Goal: Task Accomplishment & Management: Use online tool/utility

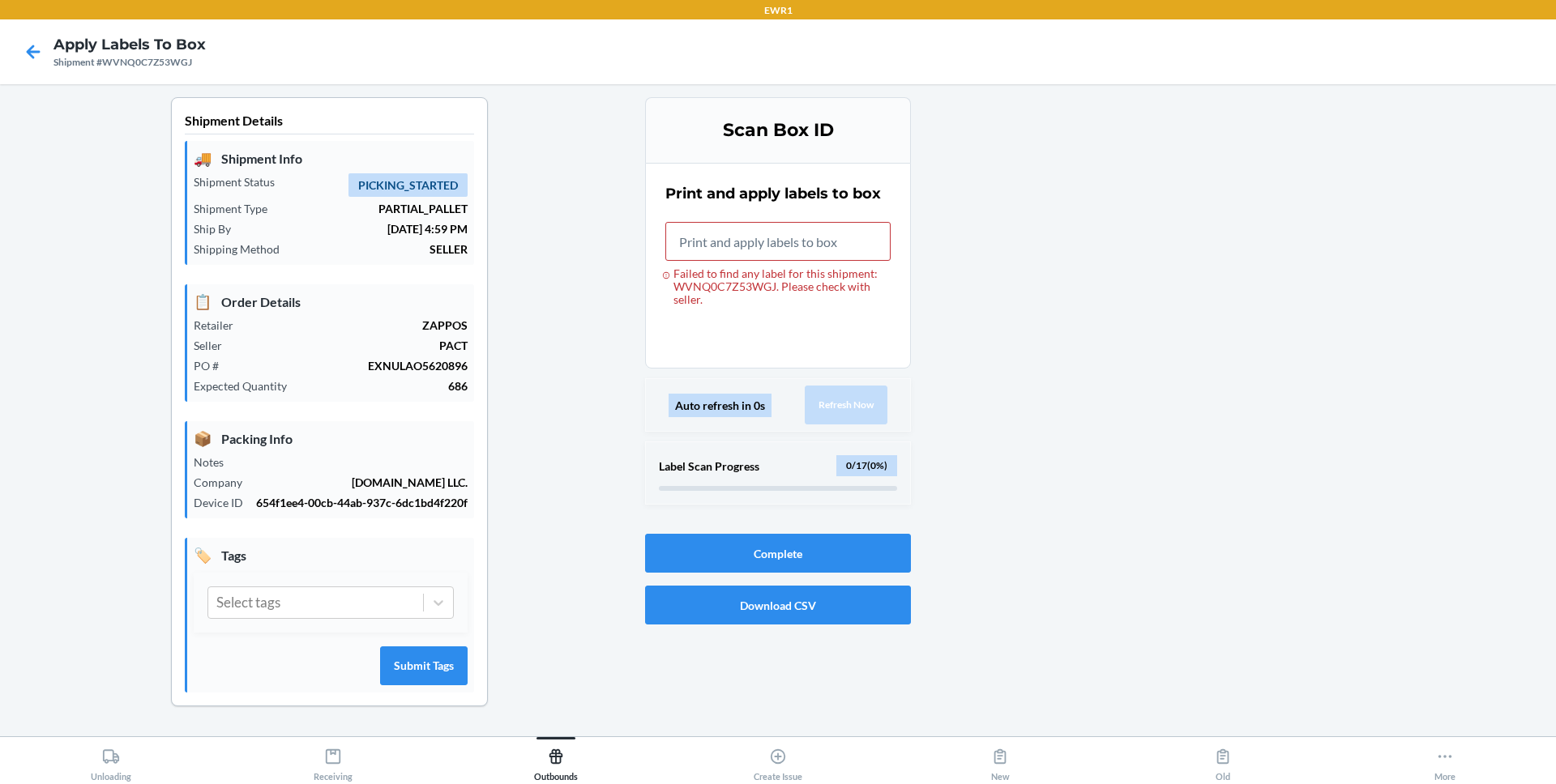
click at [543, 290] on div "Shipment Details 🚚 Shipment Info Shipment Status PICKING_STARTED Shipment Type …" at bounding box center [329, 415] width 632 height 635
click at [507, 743] on button "Outbounds" at bounding box center [556, 759] width 222 height 44
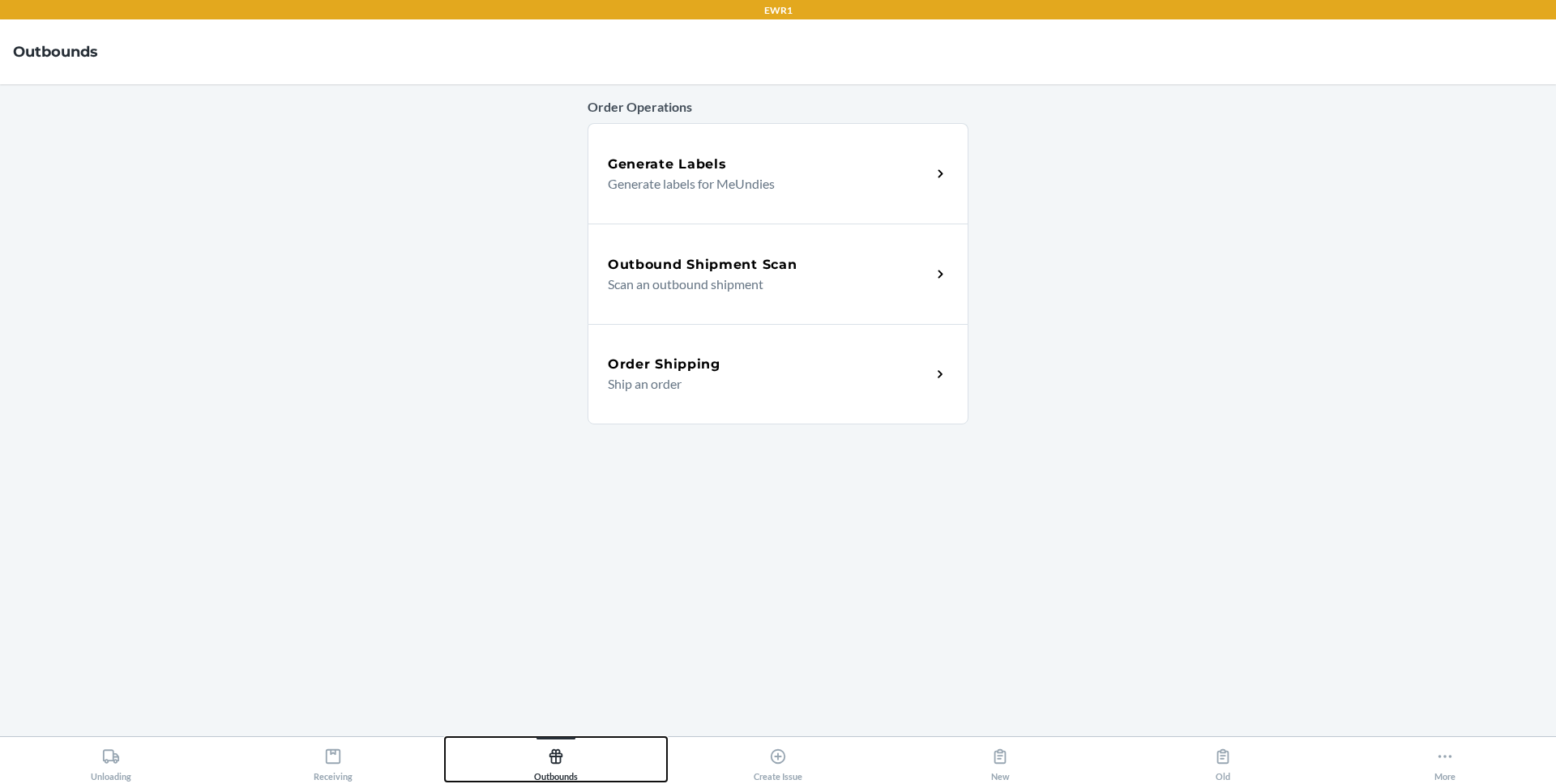
click at [537, 742] on div "Outbounds" at bounding box center [556, 761] width 43 height 41
click at [723, 296] on div "Outbound Shipment Scan Scan an outbound shipment" at bounding box center [778, 274] width 381 height 100
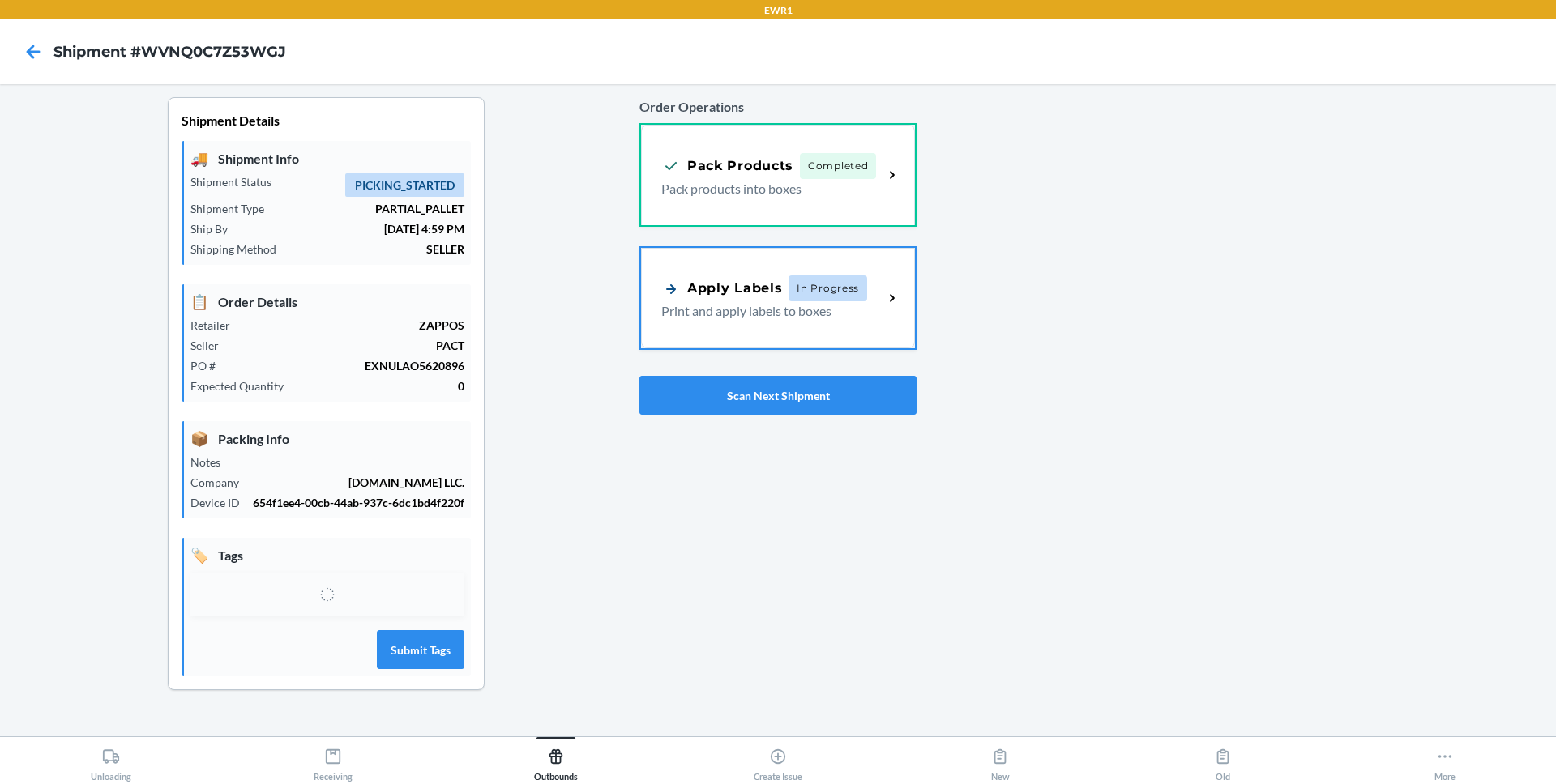
click at [754, 418] on div "Order Operations Pack Products Completed Pack products into boxes Apply Labels …" at bounding box center [778, 256] width 277 height 331
click at [747, 396] on button "Scan Next Shipment" at bounding box center [778, 395] width 277 height 39
